Goal: Task Accomplishment & Management: Use online tool/utility

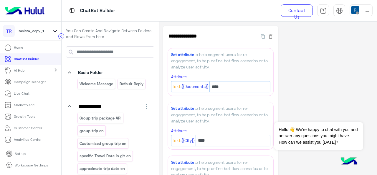
select select "****"
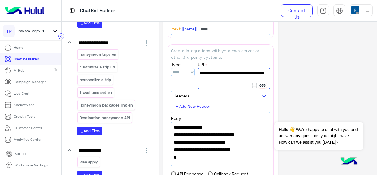
scroll to position [321, 0]
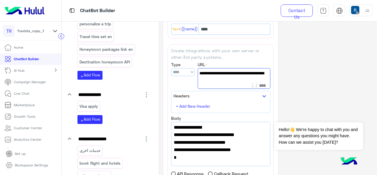
click at [55, 29] on icon at bounding box center [55, 30] width 6 height 7
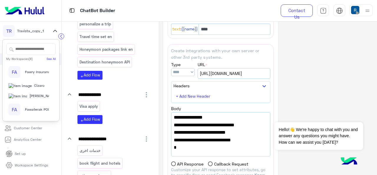
scroll to position [71, 0]
click at [34, 83] on span "Cizaro" at bounding box center [39, 85] width 10 height 5
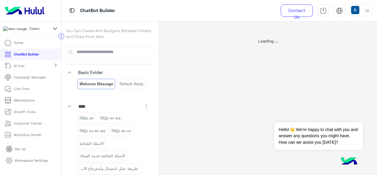
select select "*"
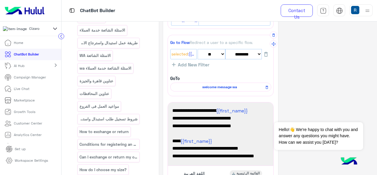
scroll to position [68, 0]
